Goal: Check status

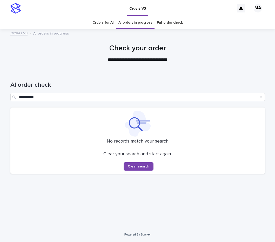
click at [167, 23] on link "Full order check" at bounding box center [170, 23] width 26 height 12
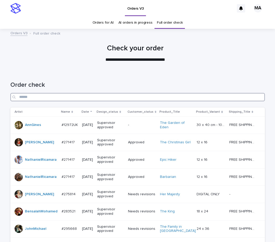
click at [63, 96] on input "Search" at bounding box center [137, 97] width 255 height 8
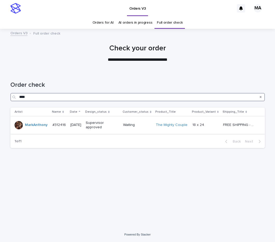
type input "****"
click at [144, 123] on div "Waiting" at bounding box center [137, 124] width 29 height 5
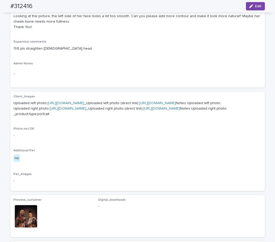
scroll to position [218, 0]
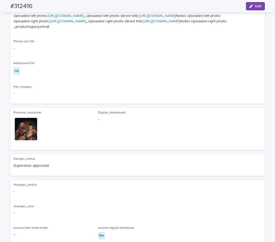
click at [24, 142] on img at bounding box center [26, 129] width 25 height 25
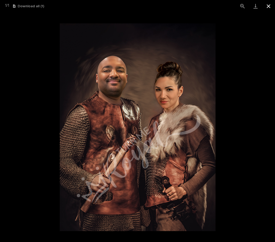
click at [269, 8] on button "Close gallery" at bounding box center [268, 6] width 13 height 12
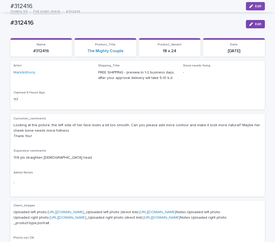
scroll to position [0, 0]
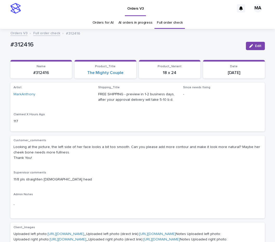
click at [44, 34] on link "Full order check" at bounding box center [46, 33] width 27 height 6
